Goal: Transaction & Acquisition: Purchase product/service

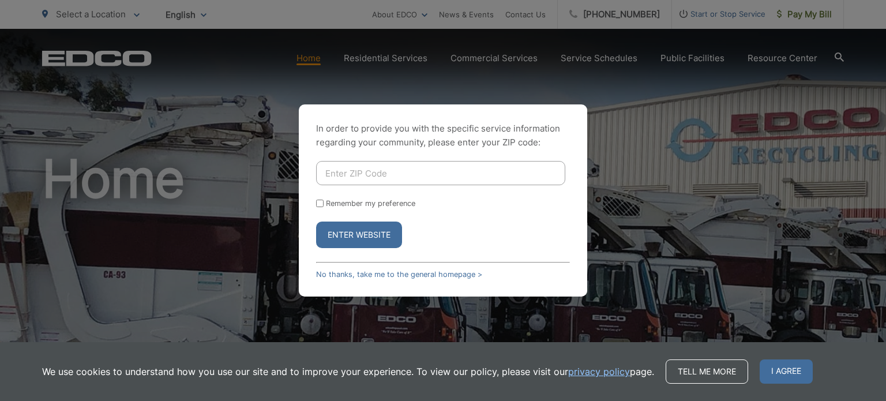
click at [448, 178] on input "Enter ZIP Code" at bounding box center [440, 173] width 249 height 24
type input "91941"
click at [320, 203] on input "Remember my preference" at bounding box center [319, 203] width 7 height 7
checkbox input "true"
click at [365, 237] on button "Enter Website" at bounding box center [359, 235] width 86 height 27
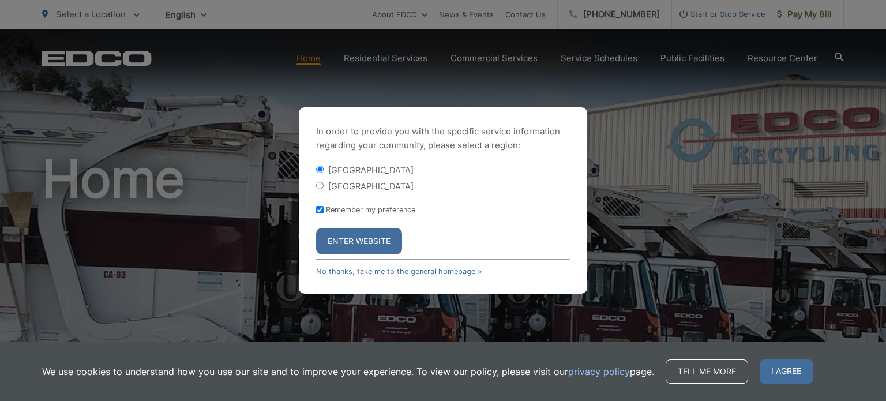
click at [330, 240] on button "Enter Website" at bounding box center [359, 241] width 86 height 27
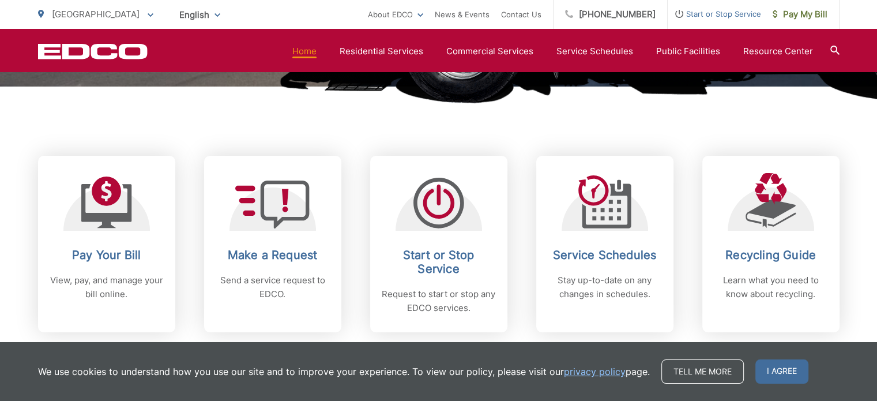
scroll to position [425, 0]
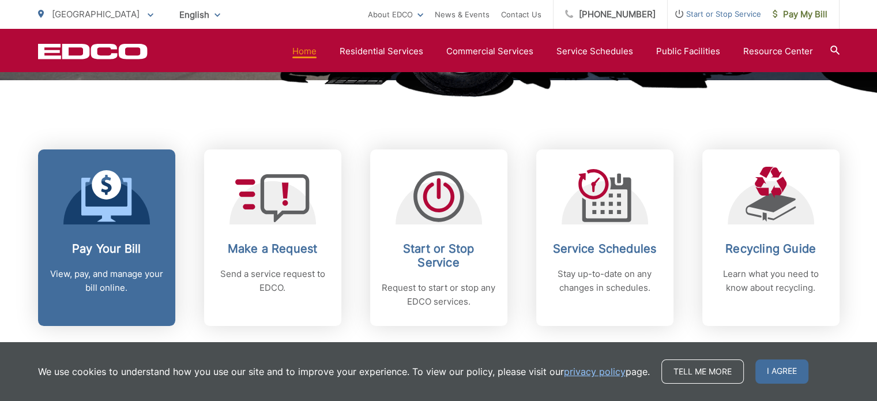
click at [105, 242] on h2 "Pay Your Bill" at bounding box center [107, 249] width 114 height 14
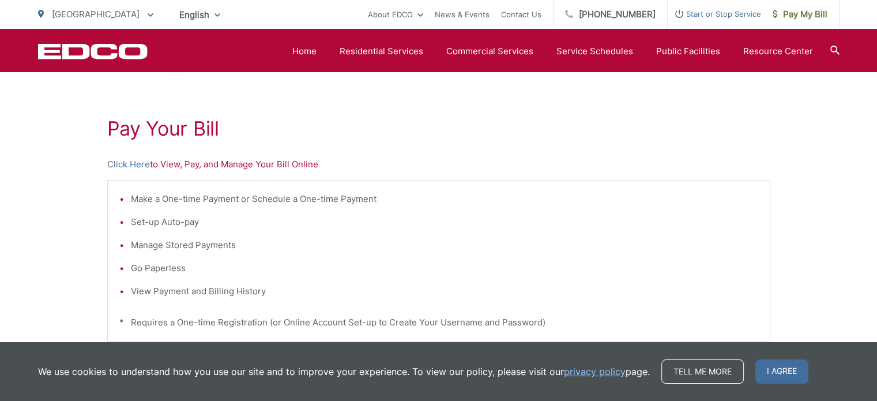
scroll to position [182, 0]
click at [132, 166] on link "Click Here" at bounding box center [128, 166] width 43 height 14
click at [122, 164] on link "Click Here" at bounding box center [128, 166] width 43 height 14
